Goal: Task Accomplishment & Management: Manage account settings

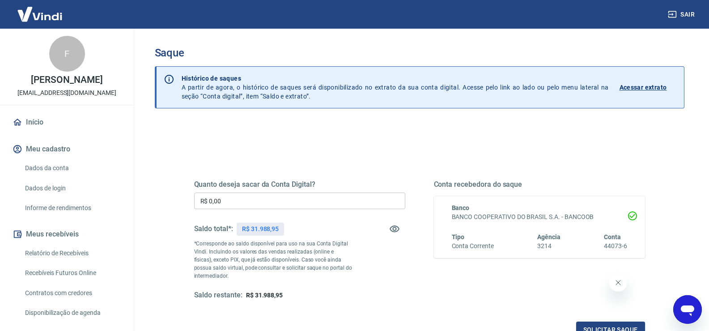
click at [293, 195] on input "R$ 0,00" at bounding box center [299, 200] width 211 height 17
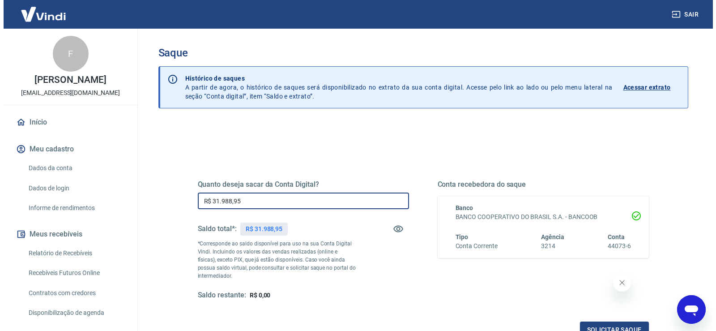
scroll to position [112, 0]
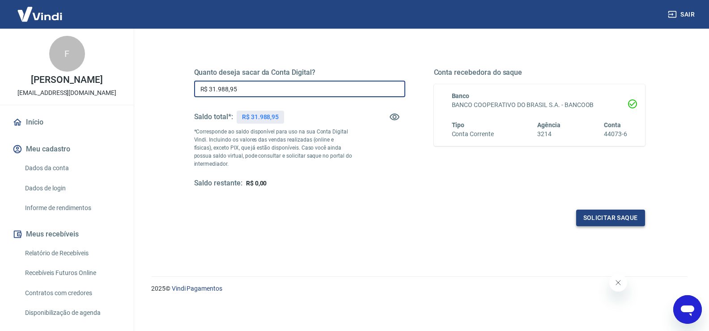
type input "R$ 31.988,95"
click at [605, 217] on button "Solicitar saque" at bounding box center [610, 217] width 69 height 17
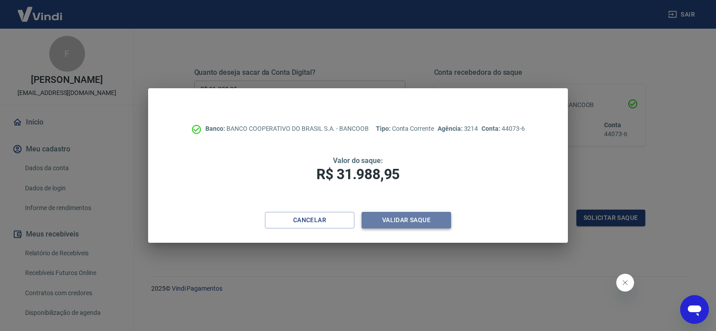
click at [419, 219] on button "Validar saque" at bounding box center [405, 220] width 89 height 17
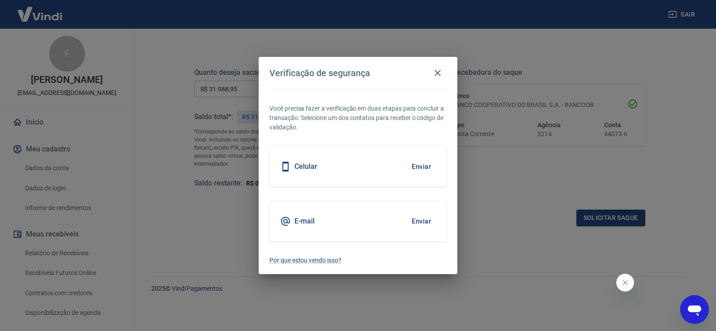
click at [422, 165] on button "Enviar" at bounding box center [421, 166] width 29 height 19
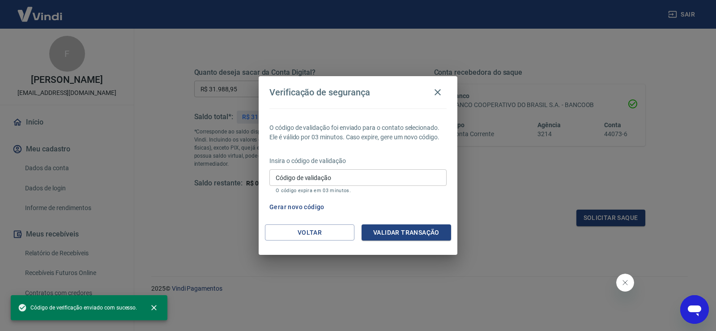
click at [343, 173] on input "Código de validação" at bounding box center [357, 177] width 177 height 17
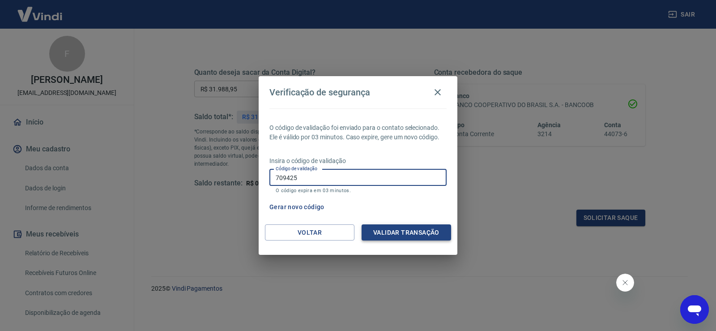
type input "709425"
click at [395, 230] on button "Validar transação" at bounding box center [405, 232] width 89 height 17
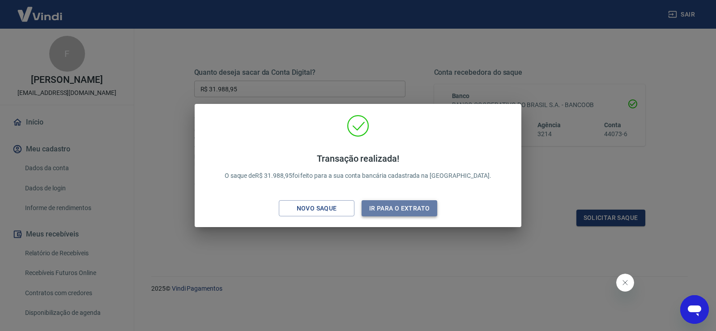
click at [390, 214] on button "Ir para o extrato" at bounding box center [399, 208] width 76 height 17
